Goal: Information Seeking & Learning: Find specific fact

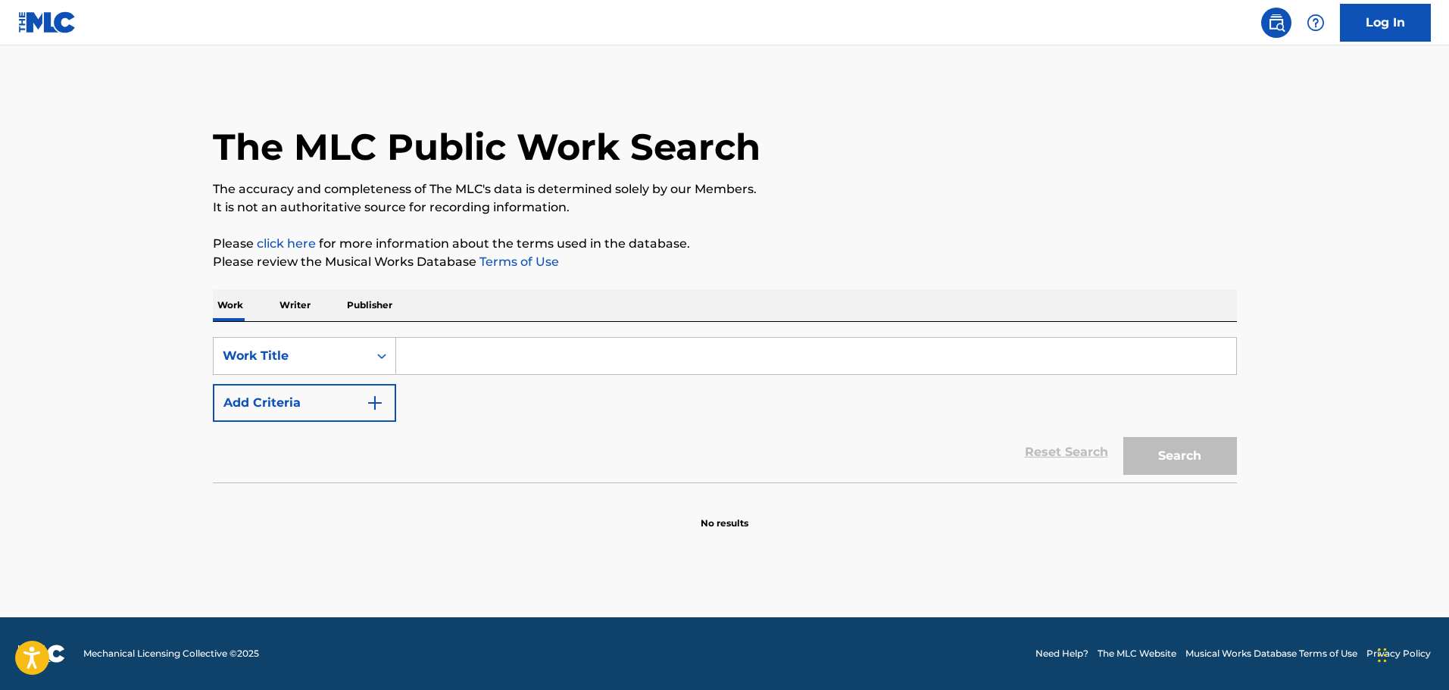
click at [480, 349] on input "Search Form" at bounding box center [816, 356] width 840 height 36
paste input "STILL D.R.E."
type input "STILL D.R.E."
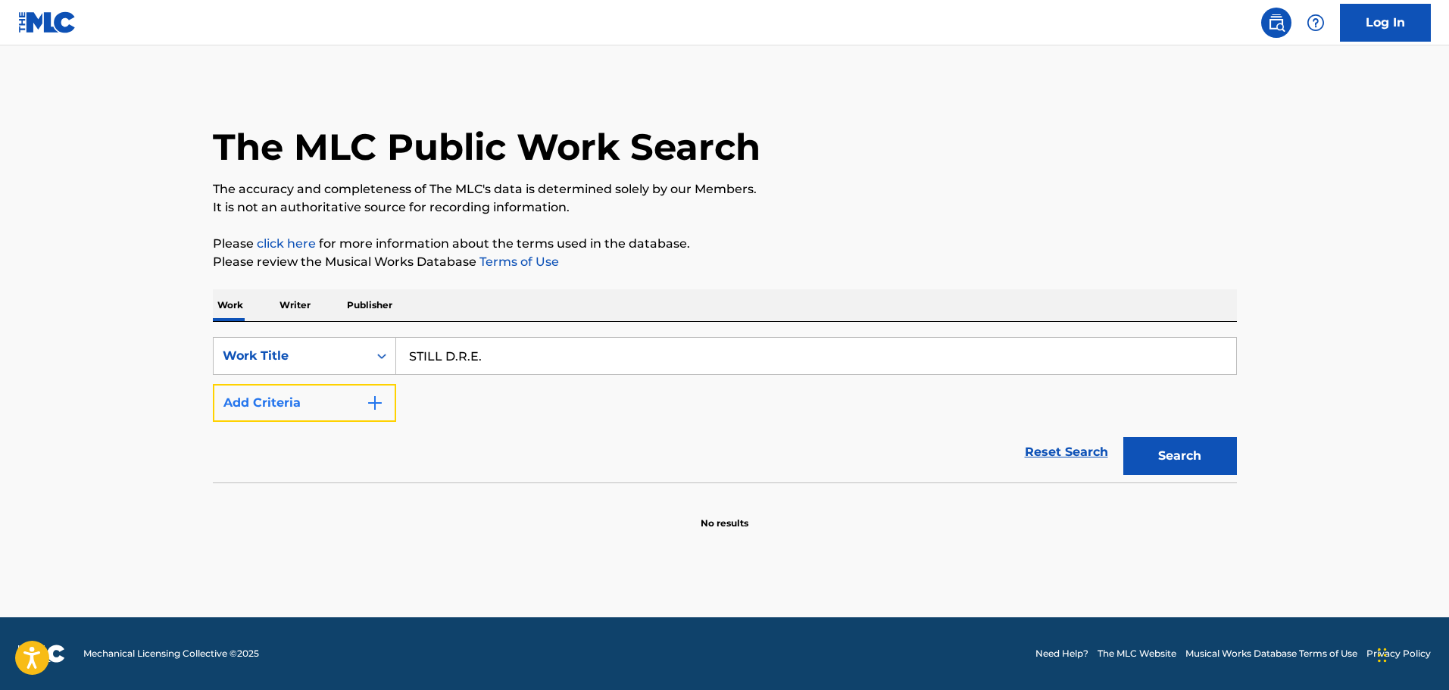
click at [331, 399] on button "Add Criteria" at bounding box center [304, 403] width 183 height 38
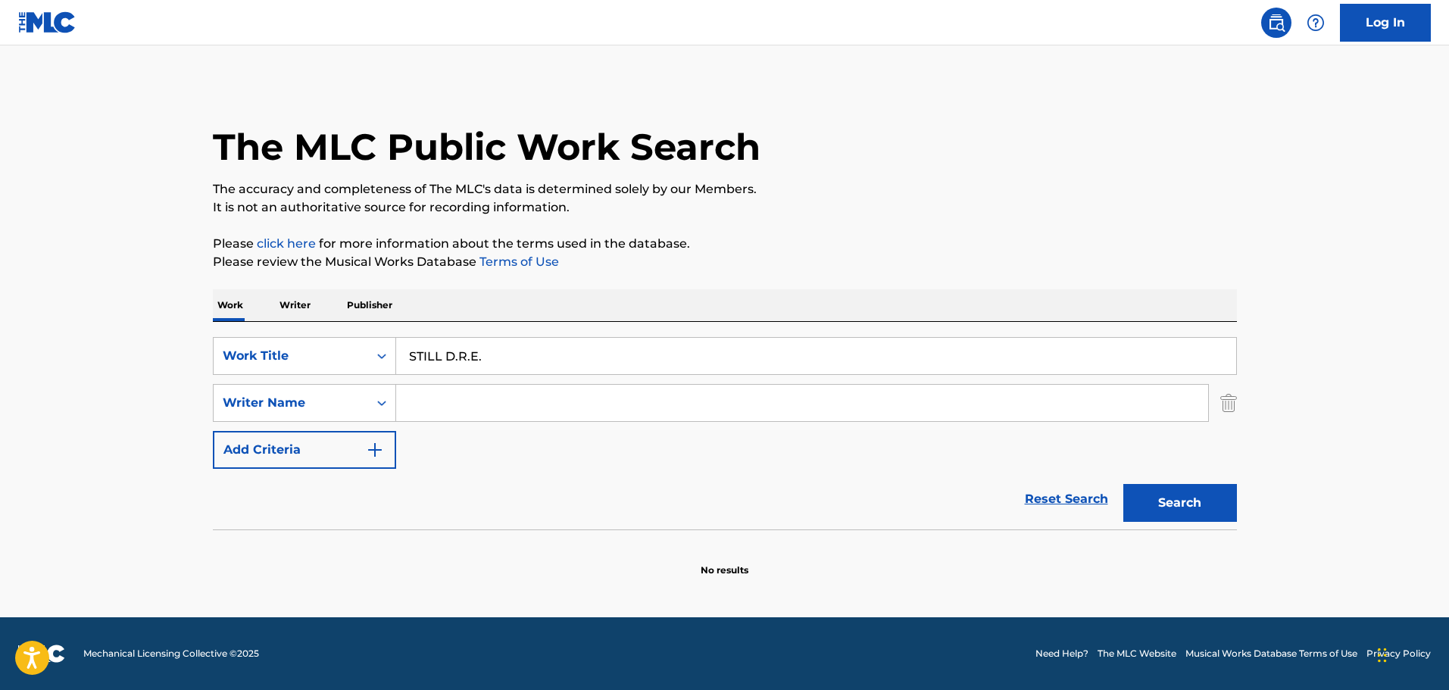
click at [431, 391] on input "Search Form" at bounding box center [802, 403] width 812 height 36
paste input "[PERSON_NAME]"
type input "[PERSON_NAME]"
click at [1148, 511] on button "Search" at bounding box center [1181, 503] width 114 height 38
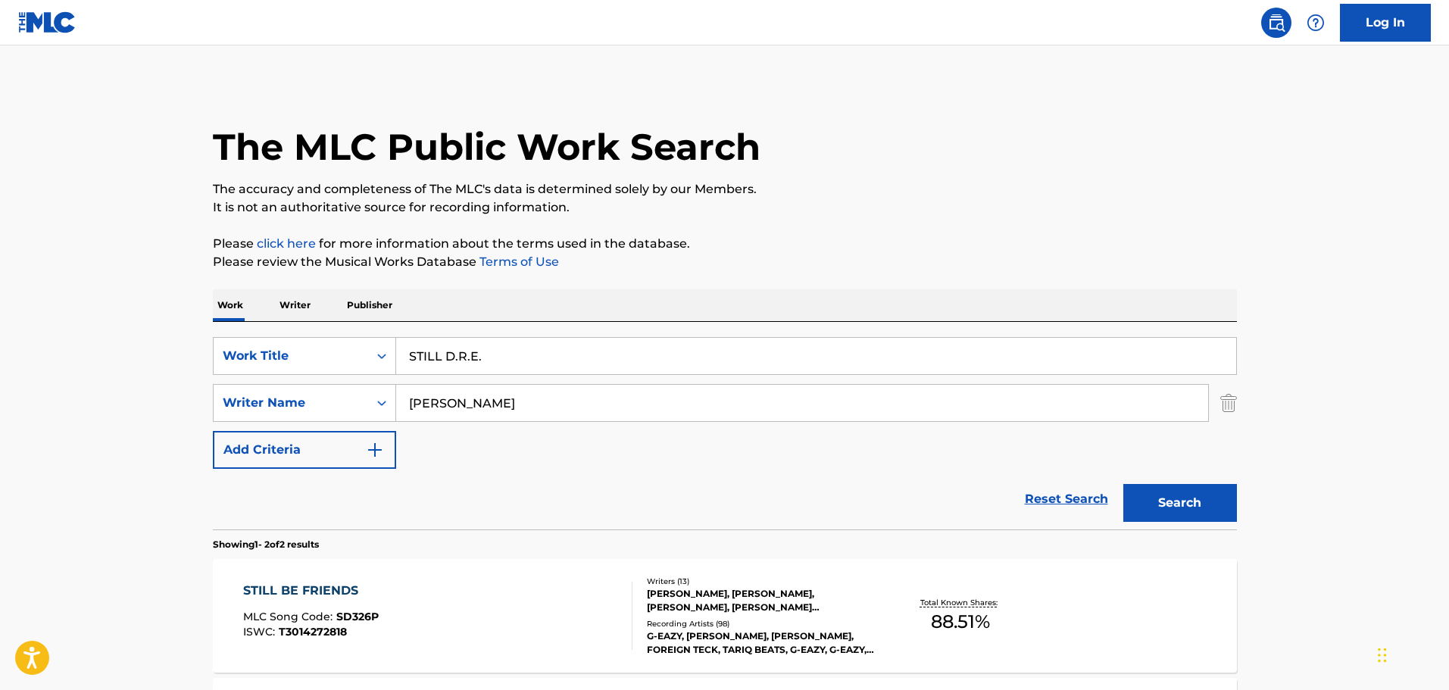
click at [517, 355] on input "STILL D.R.E." at bounding box center [816, 356] width 840 height 36
type input "STILL D.R.E. [PERSON_NAME]"
click at [1124, 484] on button "Search" at bounding box center [1181, 503] width 114 height 38
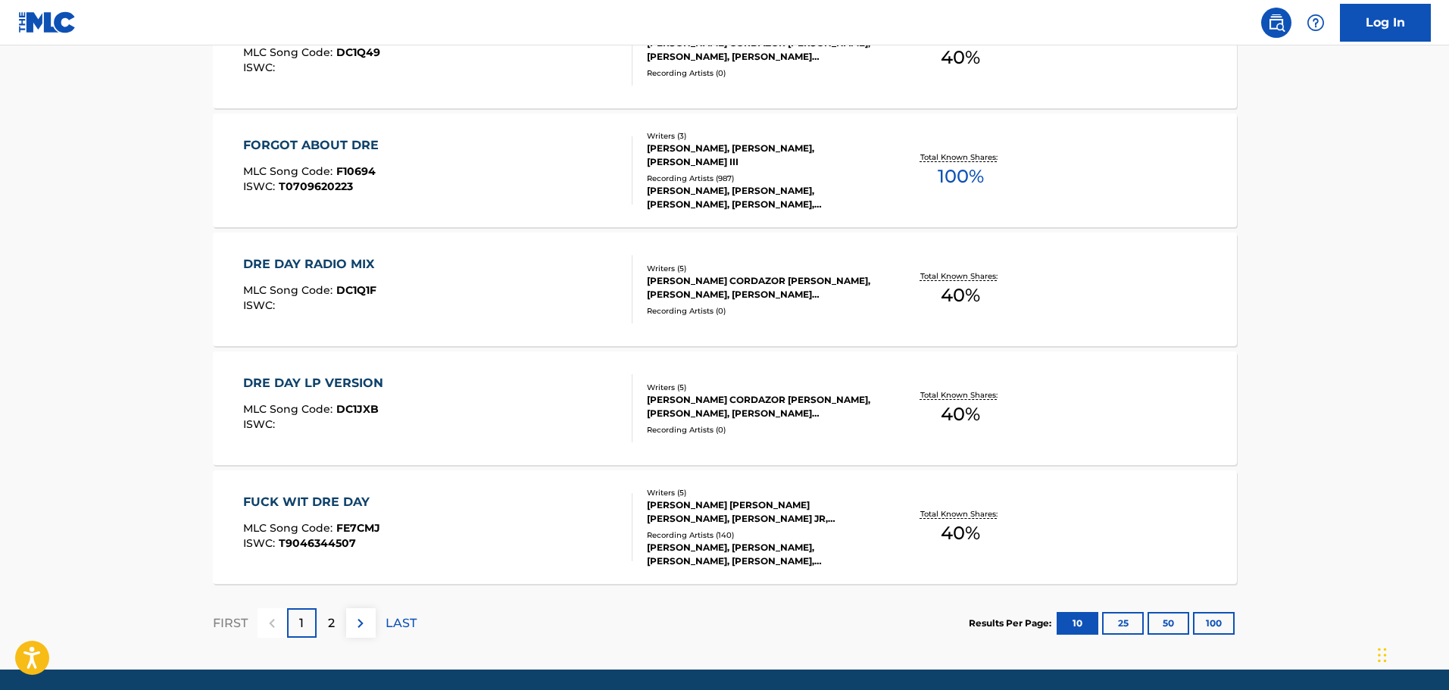
scroll to position [1211, 0]
